Goal: Learn about a topic

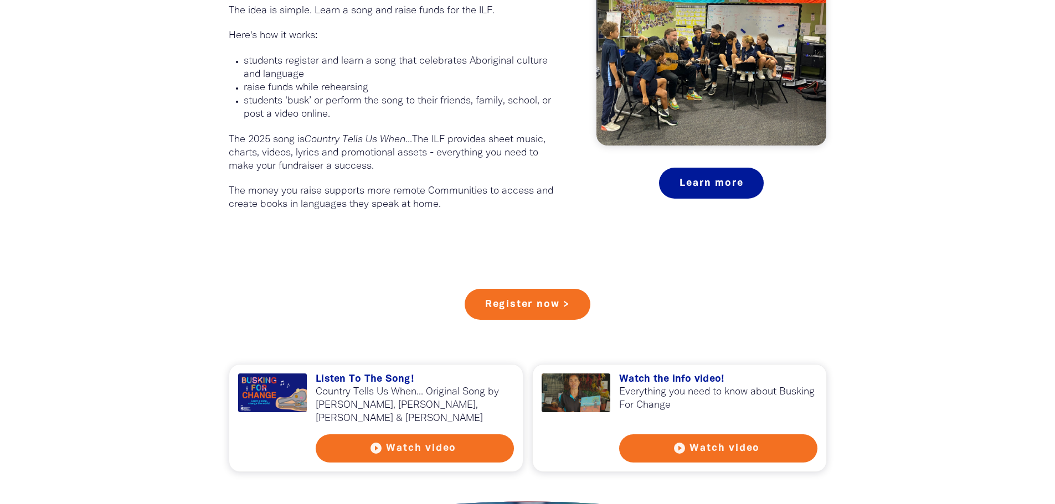
scroll to position [678, 0]
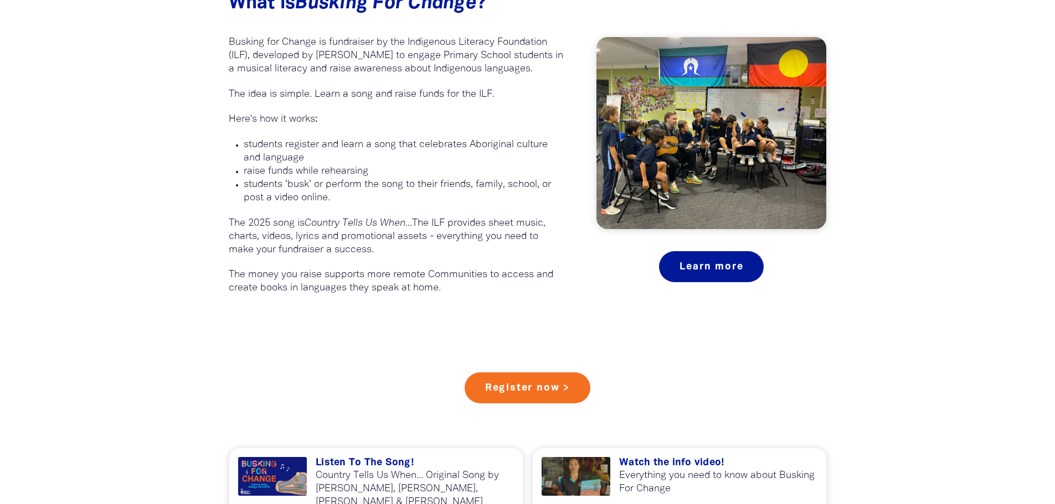
click at [350, 219] on em "Country Tells Us When..." at bounding box center [358, 223] width 107 height 9
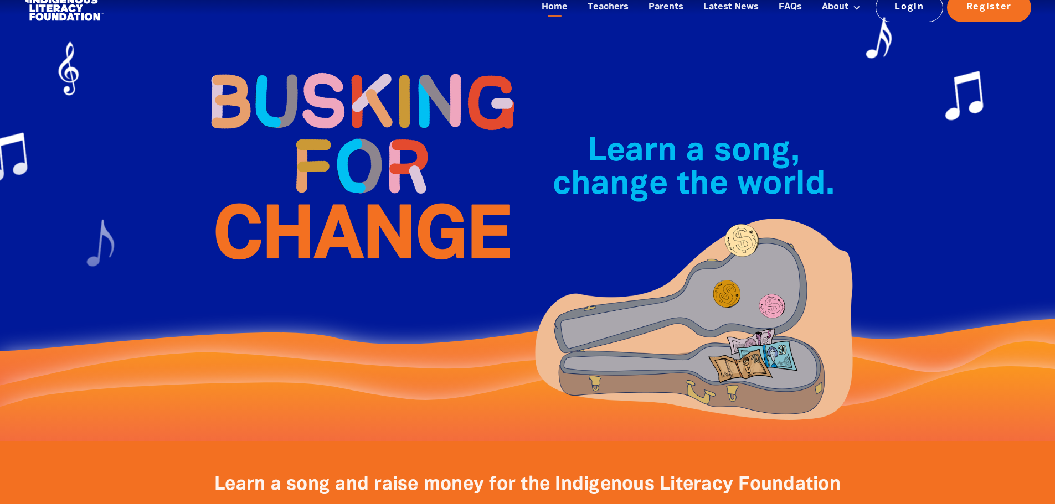
scroll to position [0, 0]
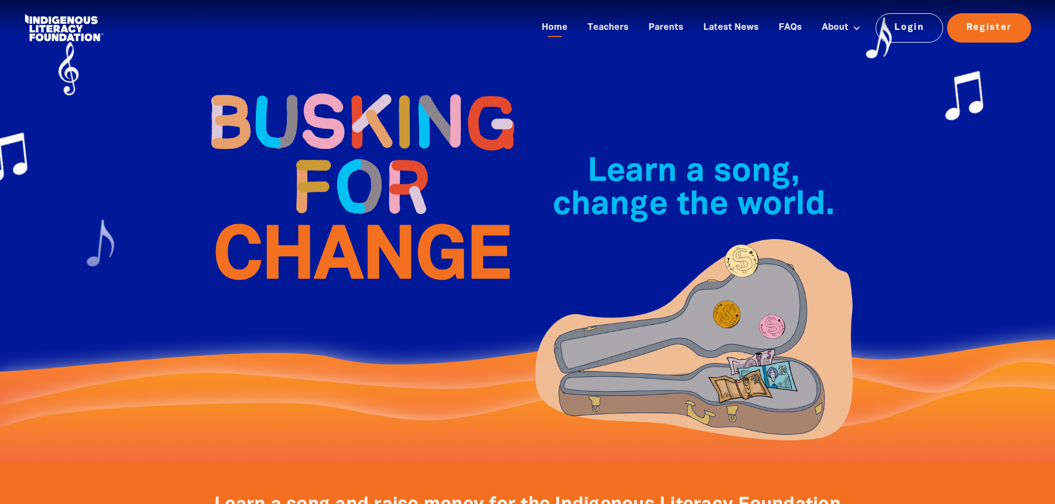
click at [348, 107] on img at bounding box center [361, 186] width 332 height 240
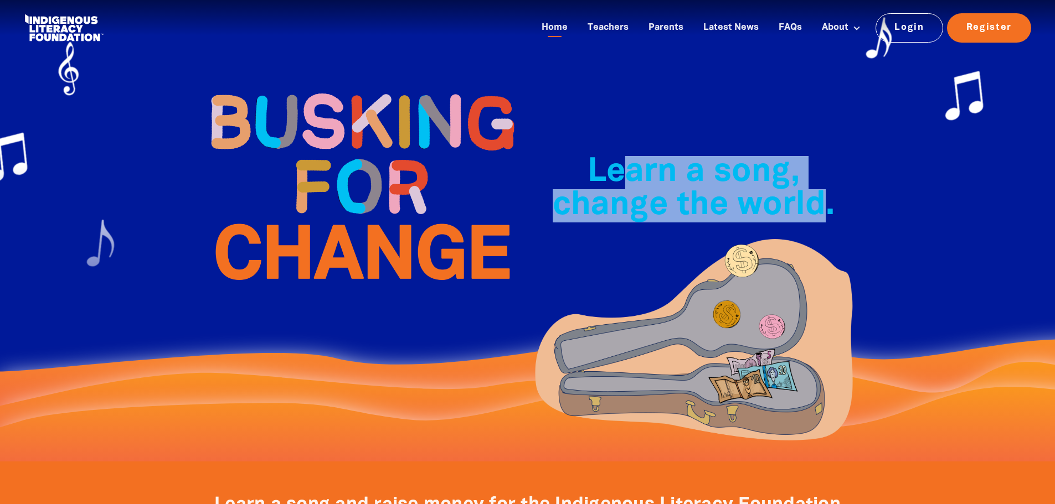
drag, startPoint x: 823, startPoint y: 210, endPoint x: 625, endPoint y: 171, distance: 202.6
click at [626, 171] on span "Learn a song, change the world.﻿" at bounding box center [694, 189] width 282 height 64
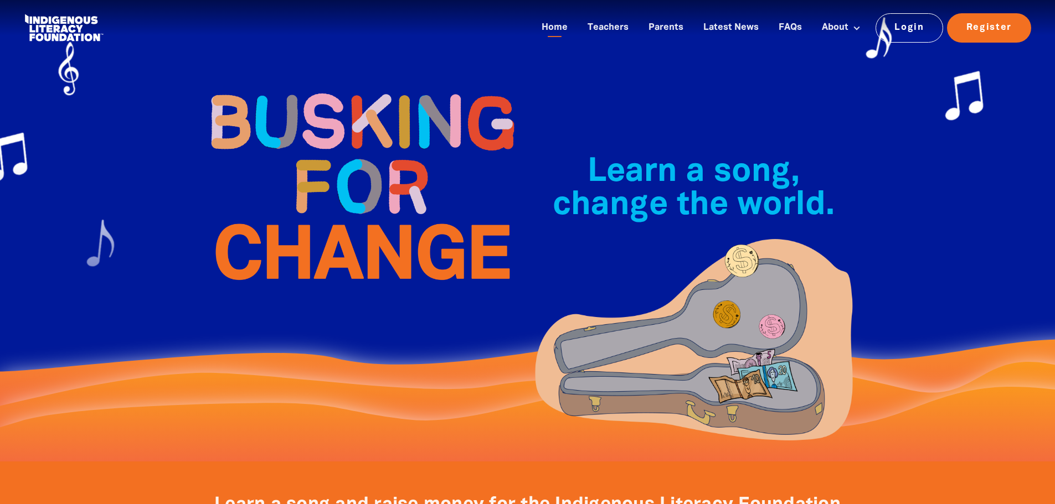
click at [598, 187] on span "Learn a song, change the world.﻿" at bounding box center [694, 189] width 282 height 64
click at [793, 202] on span "Learn a song, change the world.﻿" at bounding box center [694, 189] width 282 height 64
drag, startPoint x: 583, startPoint y: 214, endPoint x: 581, endPoint y: 252, distance: 38.8
click at [583, 216] on span "Learn a song, change the world.﻿" at bounding box center [694, 189] width 282 height 64
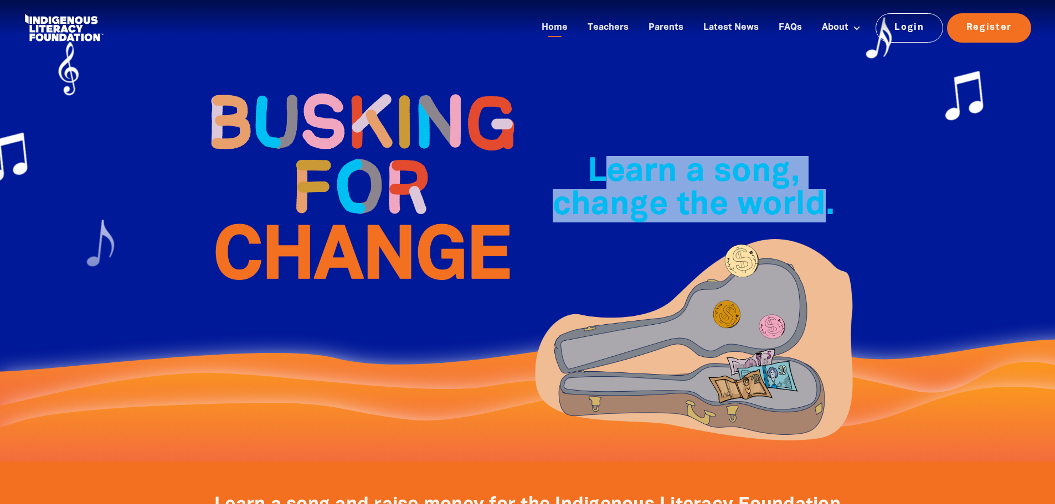
drag, startPoint x: 829, startPoint y: 209, endPoint x: 609, endPoint y: 188, distance: 221.4
click at [609, 188] on span "Learn a song, change the world.﻿" at bounding box center [694, 189] width 282 height 64
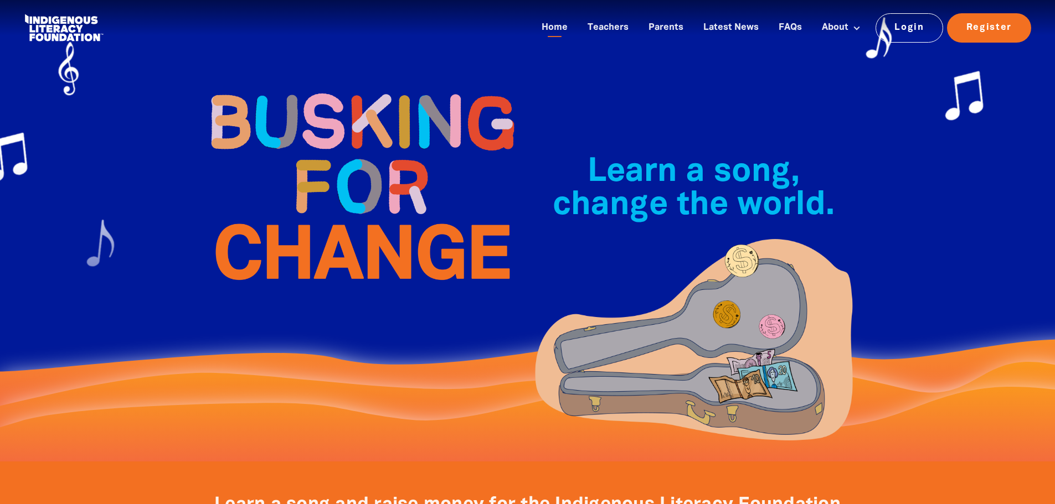
drag, startPoint x: 589, startPoint y: 172, endPoint x: 599, endPoint y: 195, distance: 25.3
click at [589, 173] on span "Learn a song, change the world.﻿" at bounding box center [694, 189] width 282 height 64
click at [764, 195] on span "Learn a song, change the world.﻿" at bounding box center [694, 189] width 282 height 64
